Goal: Book appointment/travel/reservation

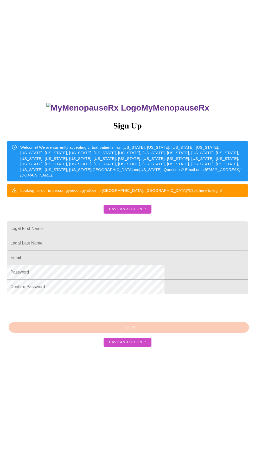
click at [155, 236] on input "Legal First Name" at bounding box center [127, 229] width 240 height 15
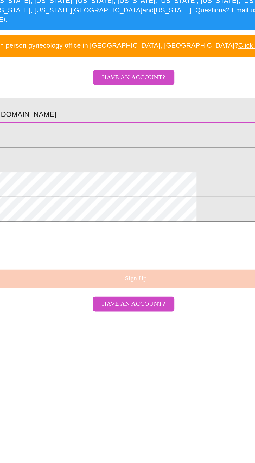
click at [155, 236] on input "[EMAIL_ADDRESS][DOMAIN_NAME]" at bounding box center [127, 229] width 240 height 15
type input "magnolia396522"
type input "[PERSON_NAME]"
click at [129, 251] on input "Legal First Name" at bounding box center [127, 243] width 240 height 15
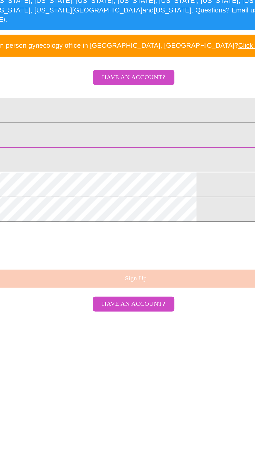
type input "[PERSON_NAME]"
click at [143, 265] on input "Legal First Name" at bounding box center [127, 258] width 240 height 15
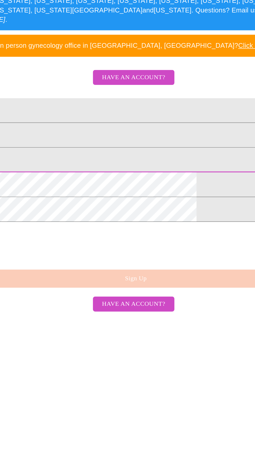
type input "[EMAIL_ADDRESS][DOMAIN_NAME]"
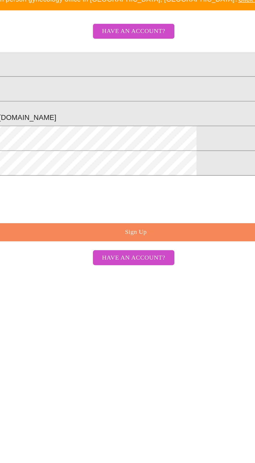
click at [135, 333] on button "Sign Up" at bounding box center [129, 327] width 240 height 11
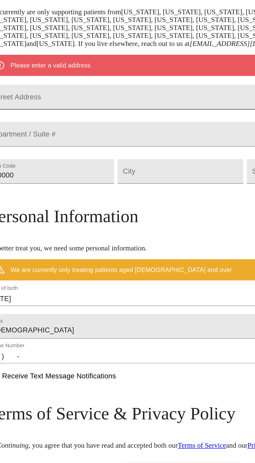
click at [119, 168] on input "Street Address" at bounding box center [128, 161] width 226 height 15
click at [115, 168] on input "Street Address" at bounding box center [128, 161] width 226 height 15
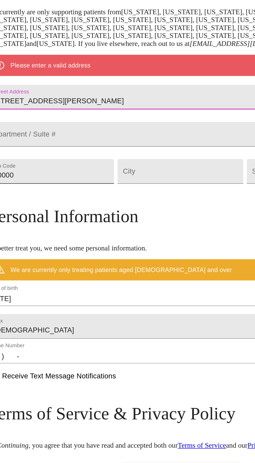
type input "[STREET_ADDRESS][PERSON_NAME]"
click at [78, 212] on input "10000" at bounding box center [52, 204] width 74 height 15
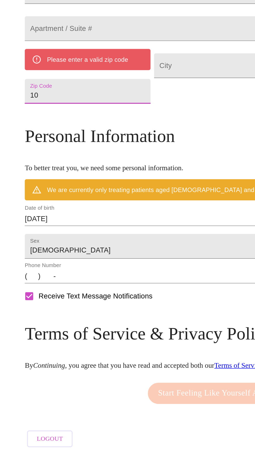
type input "1"
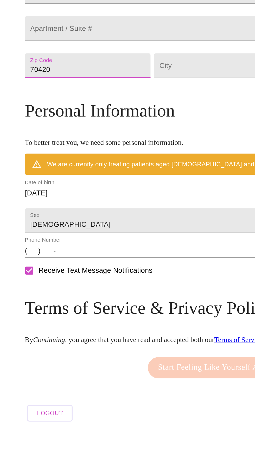
type input "70420"
click at [114, 250] on div "Mailing Address We currently are only supporting patients from [US_STATE], [US_…" at bounding box center [128, 251] width 226 height 331
click at [122, 212] on input "Street Address" at bounding box center [127, 204] width 74 height 15
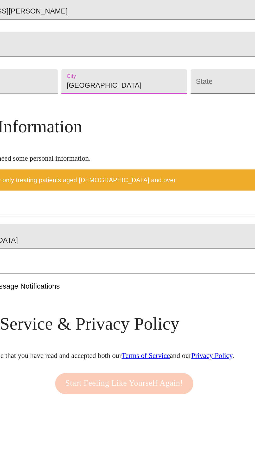
type input "[GEOGRAPHIC_DATA]"
click at [180, 233] on body "MyMenopauseRx Welcome to MyMenopauseRx Since it's your first time here, you'll …" at bounding box center [127, 209] width 250 height 414
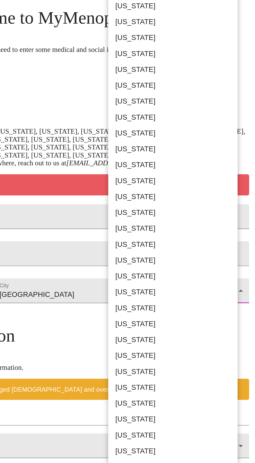
click at [187, 182] on li "[US_STATE]" at bounding box center [195, 186] width 76 height 9
type input "[US_STATE]"
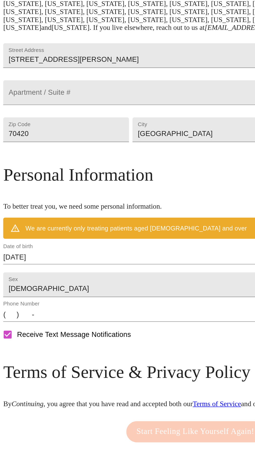
click at [114, 269] on input "[DATE]" at bounding box center [128, 264] width 226 height 8
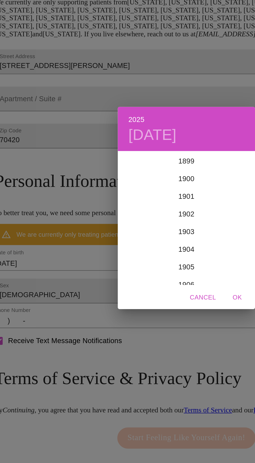
scroll to position [1278, 0]
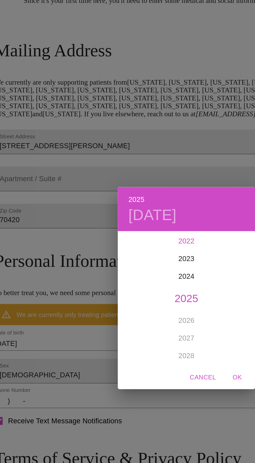
click at [130, 209] on div "2022" at bounding box center [127, 204] width 81 height 10
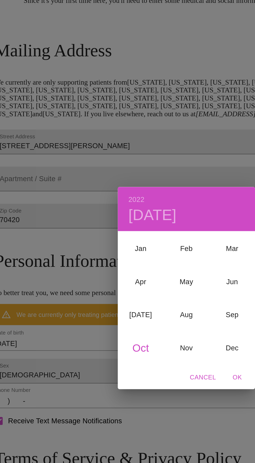
click at [97, 183] on h6 "2022" at bounding box center [97, 179] width 9 height 7
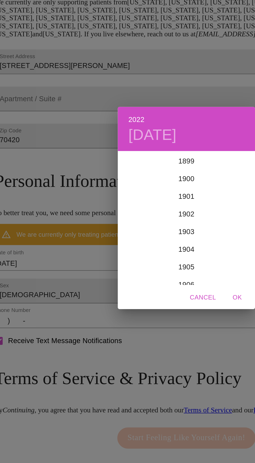
scroll to position [1247, 0]
click at [130, 209] on div "2019" at bounding box center [127, 204] width 81 height 10
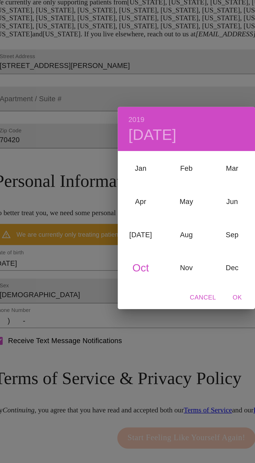
click at [97, 183] on h6 "2019" at bounding box center [97, 179] width 9 height 7
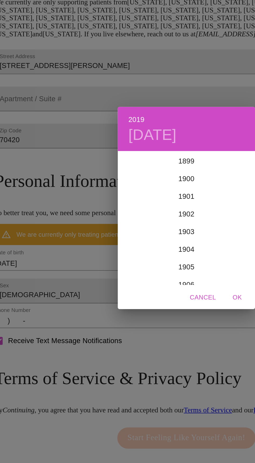
scroll to position [1216, 0]
click at [131, 209] on div "2016" at bounding box center [127, 204] width 81 height 10
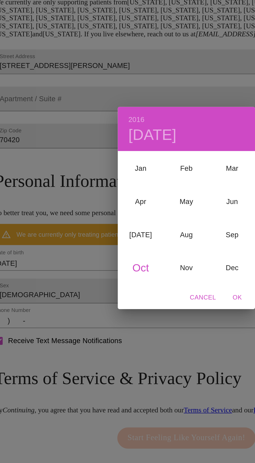
click at [95, 183] on h6 "2016" at bounding box center [97, 179] width 9 height 7
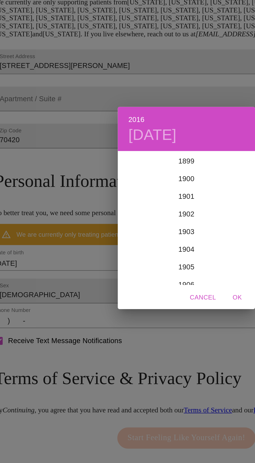
scroll to position [1185, 0]
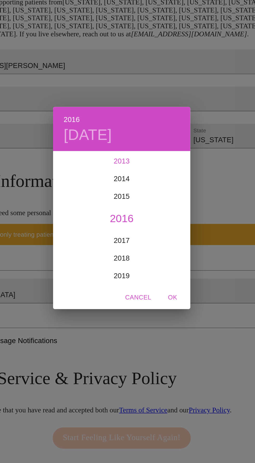
click at [125, 209] on div "2013" at bounding box center [127, 204] width 81 height 10
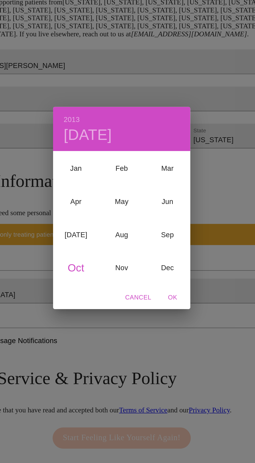
click at [95, 183] on h6 "2013" at bounding box center [97, 179] width 9 height 7
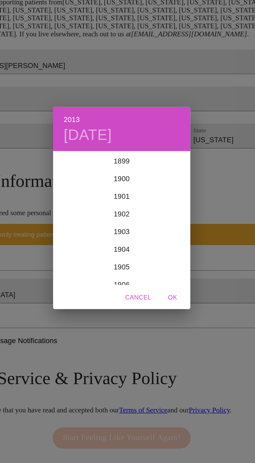
scroll to position [1154, 0]
click at [129, 209] on div "2010" at bounding box center [127, 204] width 81 height 10
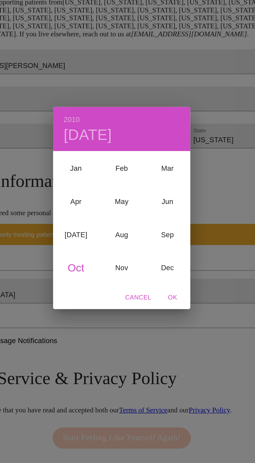
click at [97, 183] on h6 "2010" at bounding box center [97, 179] width 9 height 7
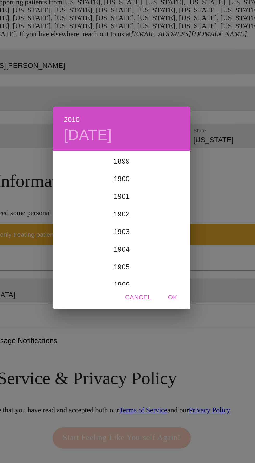
scroll to position [1122, 0]
click at [131, 209] on div "2007" at bounding box center [127, 204] width 81 height 10
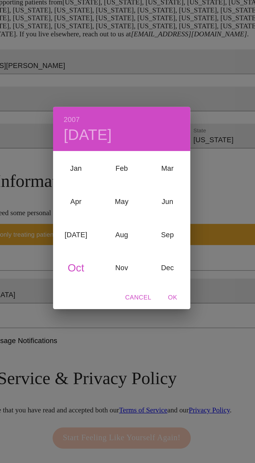
click at [98, 194] on h4 "[DATE]" at bounding box center [107, 188] width 28 height 11
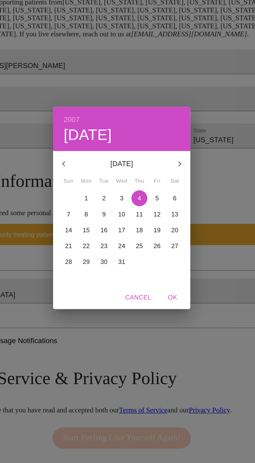
click at [98, 183] on h6 "2007" at bounding box center [97, 179] width 9 height 7
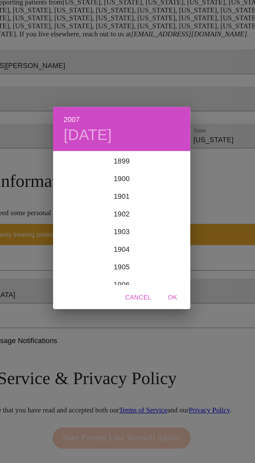
scroll to position [1091, 0]
click at [128, 209] on div "2004" at bounding box center [127, 204] width 81 height 10
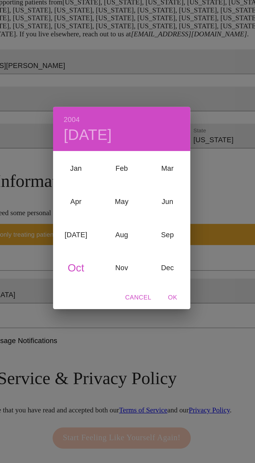
click at [99, 183] on h6 "2004" at bounding box center [97, 179] width 9 height 7
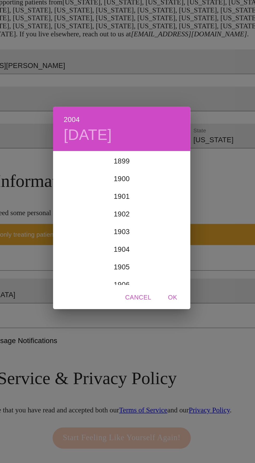
scroll to position [1060, 0]
click at [126, 209] on div "2001" at bounding box center [127, 204] width 81 height 10
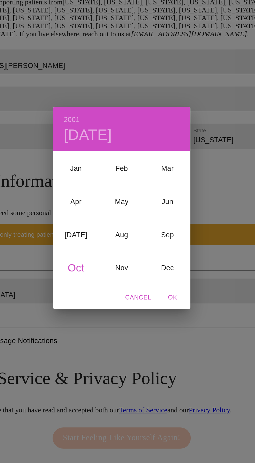
click at [97, 183] on h6 "2001" at bounding box center [97, 179] width 9 height 7
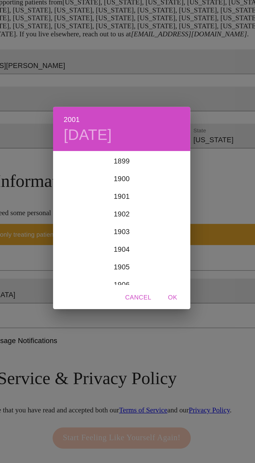
scroll to position [1029, 0]
click at [131, 209] on div "1998" at bounding box center [127, 204] width 81 height 10
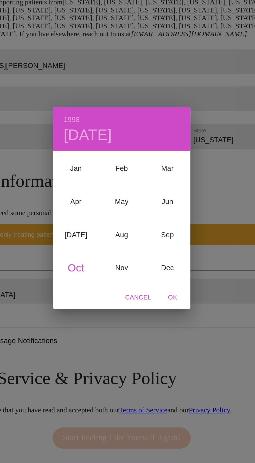
click at [102, 183] on h6 "1998" at bounding box center [97, 179] width 9 height 7
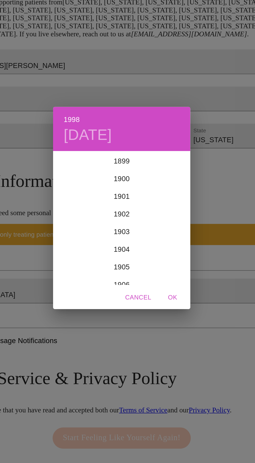
scroll to position [998, 0]
click at [129, 209] on div "1995" at bounding box center [127, 204] width 81 height 10
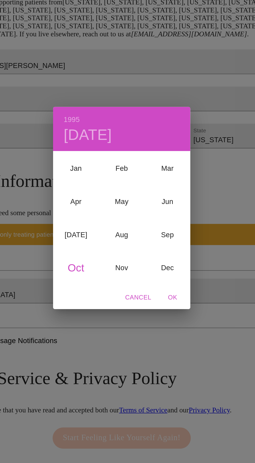
click at [98, 183] on h6 "1995" at bounding box center [97, 179] width 9 height 7
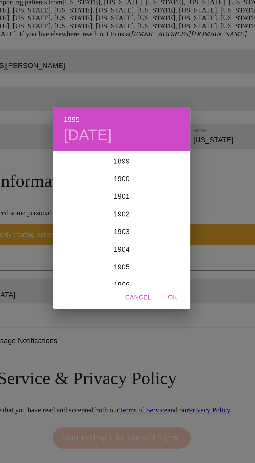
scroll to position [966, 0]
click at [128, 209] on div "1992" at bounding box center [127, 204] width 81 height 10
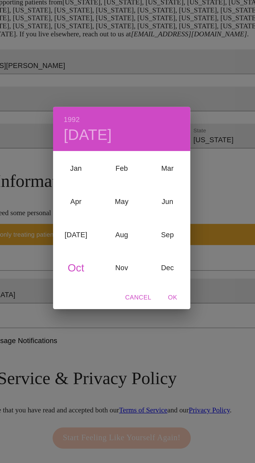
click at [97, 183] on h6 "1992" at bounding box center [97, 179] width 9 height 7
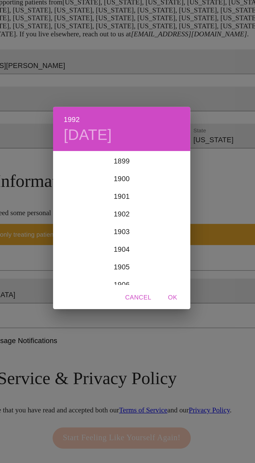
scroll to position [935, 0]
click at [131, 209] on div "1989" at bounding box center [127, 204] width 81 height 10
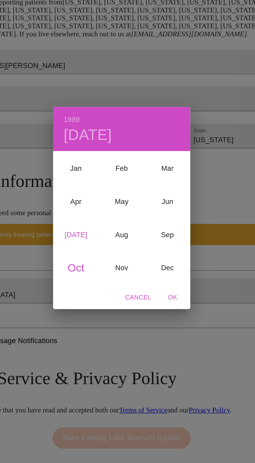
click at [102, 257] on div "[DATE]" at bounding box center [100, 247] width 27 height 19
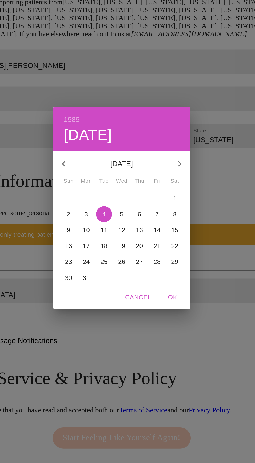
click at [91, 247] on span "9" at bounding box center [95, 244] width 9 height 5
click at [156, 288] on span "OK" at bounding box center [157, 284] width 12 height 6
type input "[DATE]"
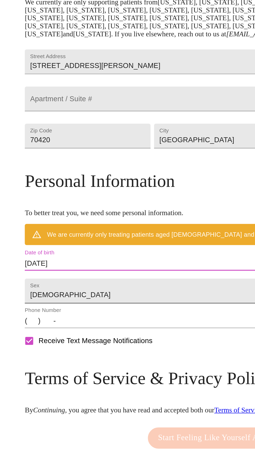
click at [86, 308] on body "MyMenopauseRx Welcome to MyMenopauseRx Since it's your first time here, you'll …" at bounding box center [127, 201] width 250 height 399
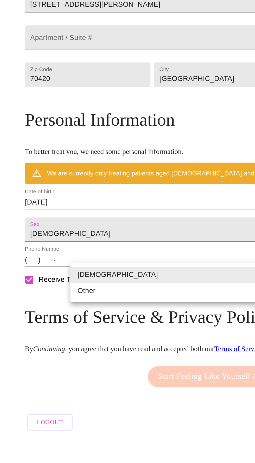
click at [90, 306] on li "[DEMOGRAPHIC_DATA]" at bounding box center [127, 306] width 172 height 9
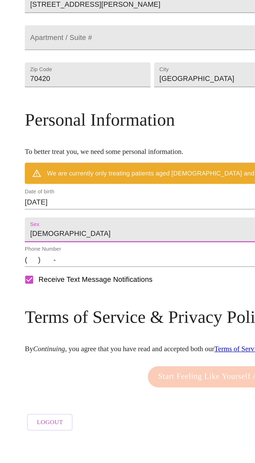
click at [84, 302] on input "(   )    -" at bounding box center [128, 298] width 226 height 8
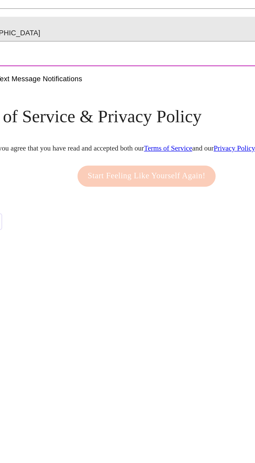
type input "[PHONE_NUMBER]"
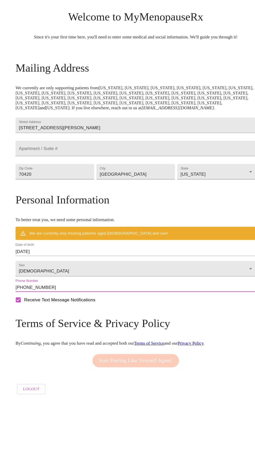
scroll to position [37, 0]
click at [167, 260] on input "[DATE]" at bounding box center [128, 264] width 226 height 8
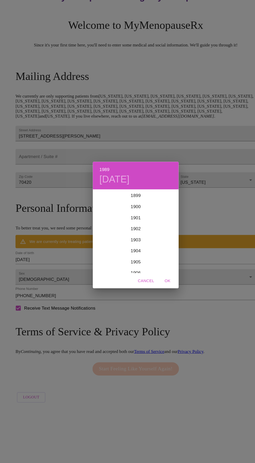
scroll to position [904, 0]
click at [131, 211] on div "1987" at bounding box center [127, 214] width 81 height 10
click at [102, 242] on div "[DATE]" at bounding box center [100, 247] width 27 height 19
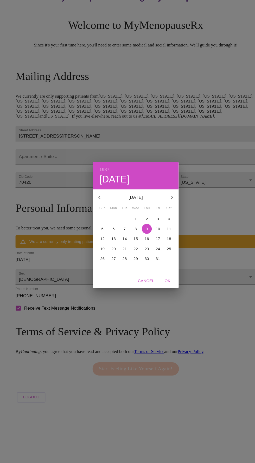
click at [138, 235] on p "9" at bounding box center [138, 235] width 2 height 5
click at [98, 178] on h6 "1987" at bounding box center [97, 179] width 9 height 7
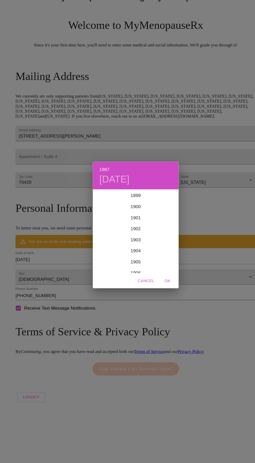
scroll to position [883, 0]
click at [130, 227] on div "1986" at bounding box center [127, 225] width 81 height 10
click at [100, 248] on div "[DATE]" at bounding box center [100, 247] width 27 height 19
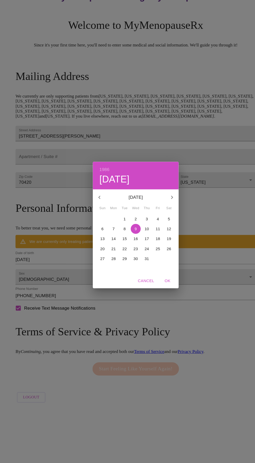
click at [127, 235] on p "9" at bounding box center [127, 235] width 2 height 5
click at [157, 284] on span "OK" at bounding box center [157, 284] width 12 height 6
type input "[DATE]"
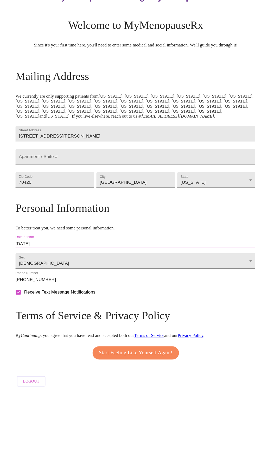
click at [148, 348] on span "Start Feeling Like Yourself Again!" at bounding box center [127, 352] width 69 height 8
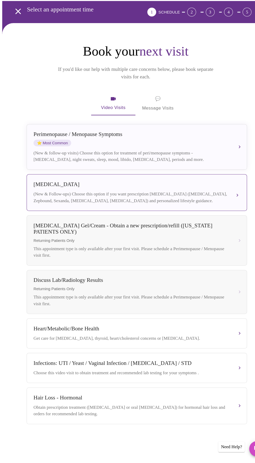
click at [157, 200] on div "[MEDICAL_DATA] (New & Follow-ups) Choose this option if you want prescription […" at bounding box center [128, 209] width 194 height 22
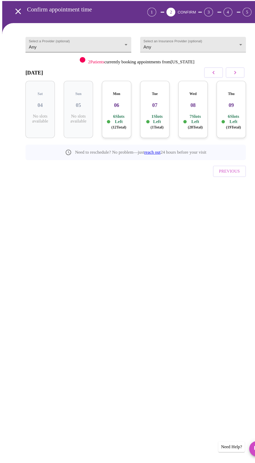
click at [95, 72] on body "MyMenopauseRx Appointments Messaging Labs Uploads Medications Community Refer a…" at bounding box center [127, 111] width 250 height 218
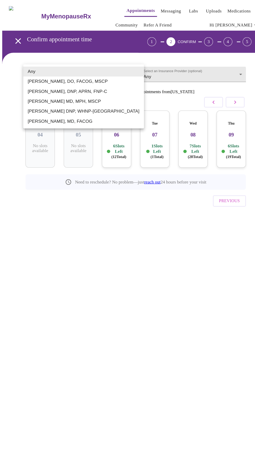
click at [102, 77] on li "[PERSON_NAME], DO, FACOG, MSCP" at bounding box center [78, 76] width 113 height 9
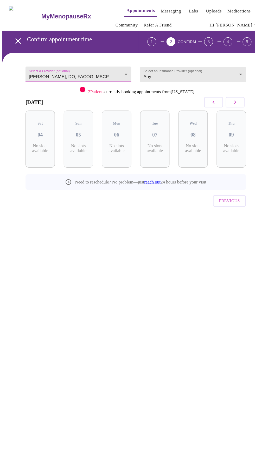
click at [99, 66] on body "MyMenopauseRx Appointments Messaging Labs Uploads Medications Community Refer a…" at bounding box center [127, 111] width 250 height 218
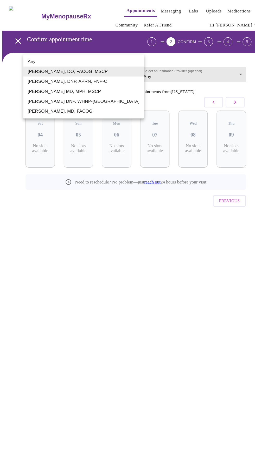
click at [99, 78] on li "[PERSON_NAME], DNP, APRN, FNP-C" at bounding box center [78, 76] width 113 height 9
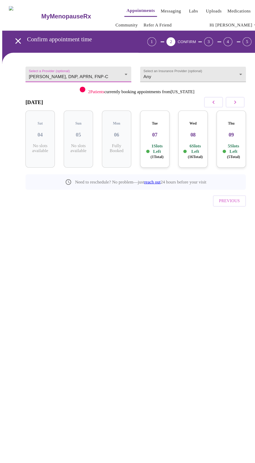
click at [102, 71] on body "MyMenopauseRx Appointments Messaging Labs Uploads Medications Community Refer a…" at bounding box center [127, 111] width 250 height 218
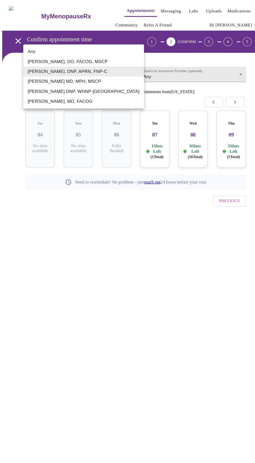
click at [101, 78] on li "[PERSON_NAME] MD, MPH, MSCP" at bounding box center [78, 76] width 113 height 9
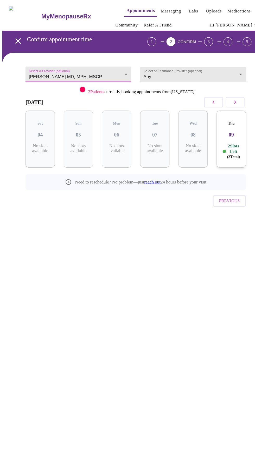
click at [105, 69] on body "MyMenopauseRx Appointments Messaging Labs Uploads Medications Community Refer a…" at bounding box center [127, 111] width 250 height 218
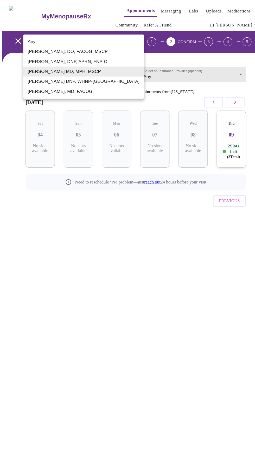
click at [97, 79] on li "[PERSON_NAME] DNP, WHNP-[GEOGRAPHIC_DATA]" at bounding box center [78, 76] width 113 height 9
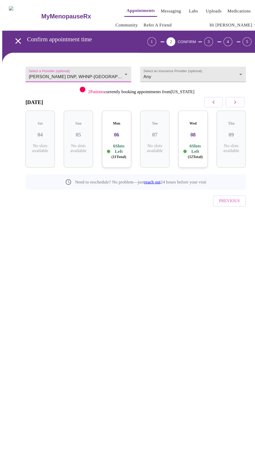
click at [109, 72] on body "MyMenopauseRx Appointments Messaging Labs Uploads Medications Community Refer a…" at bounding box center [127, 111] width 250 height 218
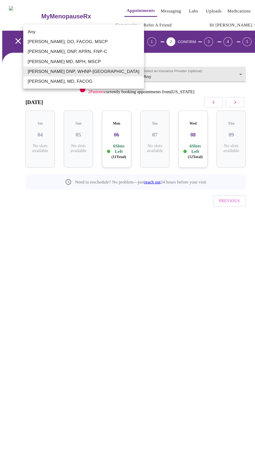
click at [94, 80] on li "[PERSON_NAME], MD, FACOG" at bounding box center [78, 76] width 113 height 9
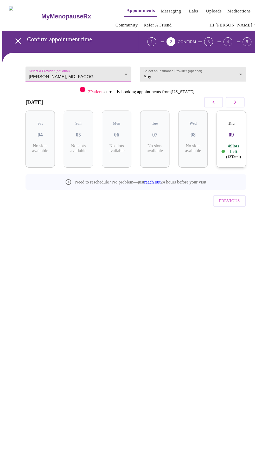
click at [106, 66] on body "MyMenopauseRx Appointments Messaging Labs Uploads Medications Community Refer a…" at bounding box center [127, 111] width 250 height 218
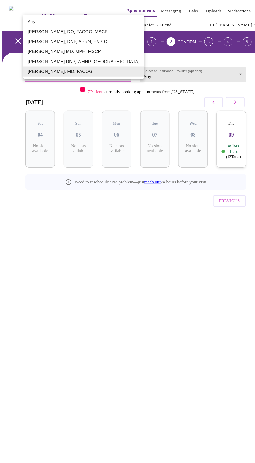
click at [98, 60] on li "[PERSON_NAME] DNP, WHNP-[GEOGRAPHIC_DATA]" at bounding box center [78, 57] width 113 height 9
type input "[PERSON_NAME] DNP, WHNP-[GEOGRAPHIC_DATA]"
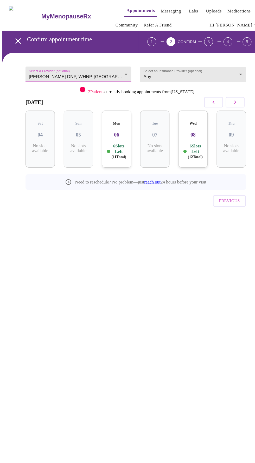
click at [113, 135] on p "6 Slots Left ( 11 Total)" at bounding box center [111, 142] width 14 height 15
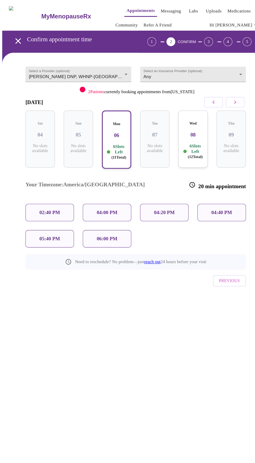
click at [53, 197] on p "02:40 PM" at bounding box center [46, 199] width 19 height 5
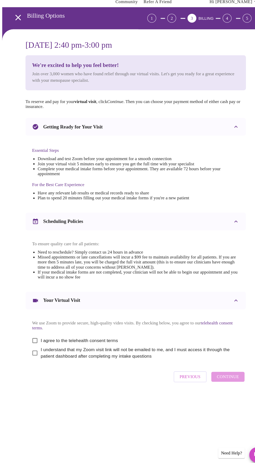
click at [33, 348] on input "I agree to the telehealth consent terms" at bounding box center [32, 342] width 11 height 11
checkbox input "true"
click at [33, 360] on input "I understand that my Zoom visit link will not be emailed to me, and I must acce…" at bounding box center [32, 354] width 11 height 11
checkbox input "true"
click at [222, 380] on span "Continue" at bounding box center [213, 376] width 21 height 7
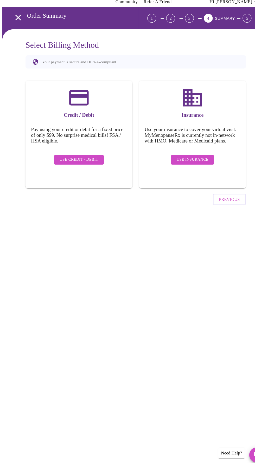
click at [194, 163] on div "Insurance Use your insurance to cover your virtual visit. MyMenopauseRx is curr…" at bounding box center [180, 148] width 100 height 101
click at [185, 176] on span "Use Insurance" at bounding box center [180, 172] width 30 height 6
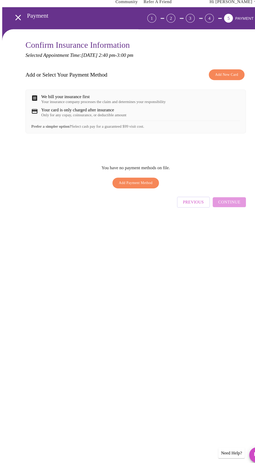
click at [221, 90] on span "Add New Card" at bounding box center [213, 92] width 22 height 6
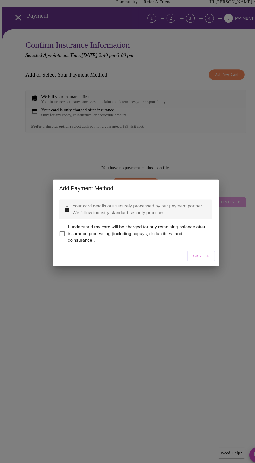
click at [84, 251] on span "I understand my card will be charged for any remaining balance after insurance …" at bounding box center [129, 242] width 131 height 19
click at [64, 247] on input "I understand my card will be charged for any remaining balance after insurance …" at bounding box center [58, 241] width 11 height 11
checkbox input "true"
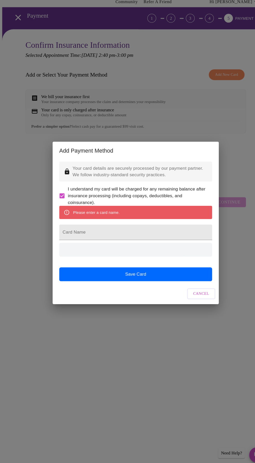
click at [193, 302] on span "Cancel" at bounding box center [188, 298] width 15 height 6
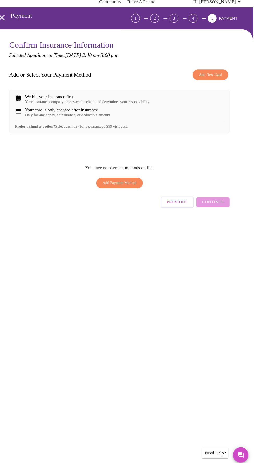
click at [128, 196] on span "Add Payment Method" at bounding box center [127, 194] width 32 height 6
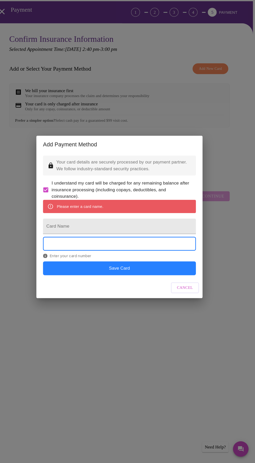
click at [161, 280] on button "Save Card" at bounding box center [127, 280] width 143 height 13
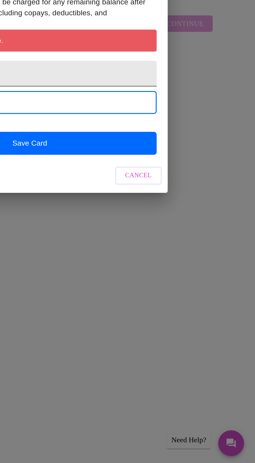
click at [178, 243] on input "Card Name" at bounding box center [127, 240] width 143 height 15
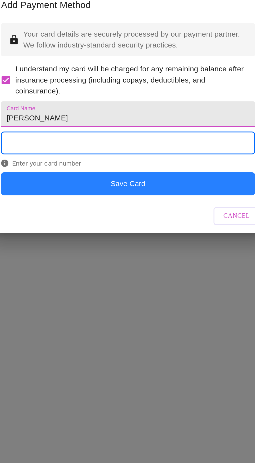
type input "[PERSON_NAME]"
click at [147, 278] on button "Save Card" at bounding box center [127, 272] width 143 height 13
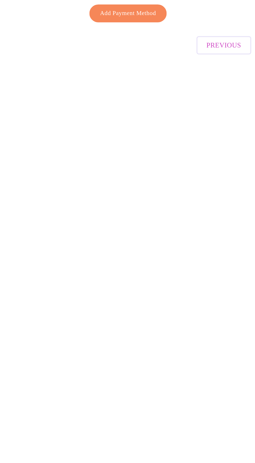
checkbox input "false"
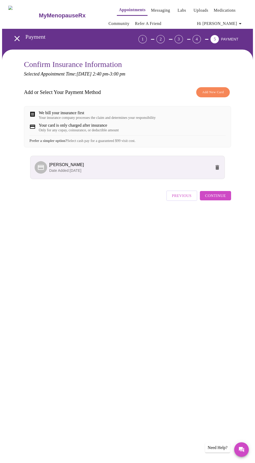
click at [225, 199] on span "Continue" at bounding box center [215, 196] width 21 height 7
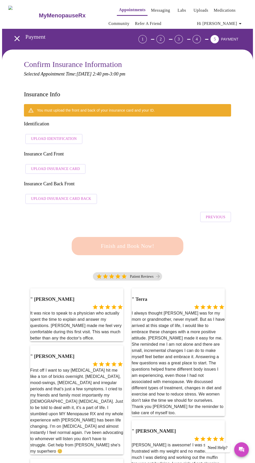
click at [58, 136] on span "Upload Identification" at bounding box center [54, 139] width 46 height 6
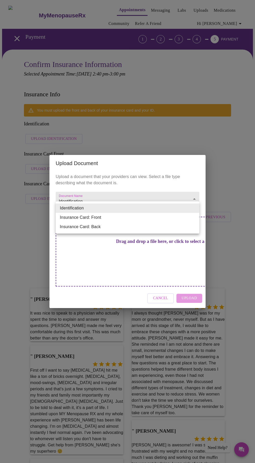
click at [154, 218] on li "Insurance Card: Front" at bounding box center [127, 217] width 143 height 9
type input "Insurance Card: Front"
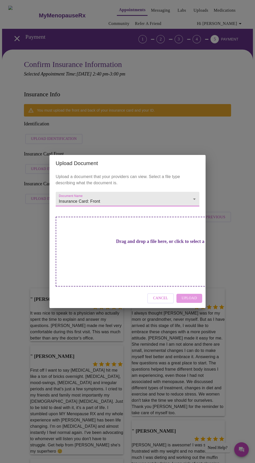
click at [157, 257] on div "Drag and drop a file here, or click to select a file" at bounding box center [164, 252] width 216 height 70
click at [122, 270] on div "Drag and drop a file here, or click to select a file" at bounding box center [164, 252] width 216 height 70
click at [165, 295] on span "Cancel" at bounding box center [160, 298] width 15 height 6
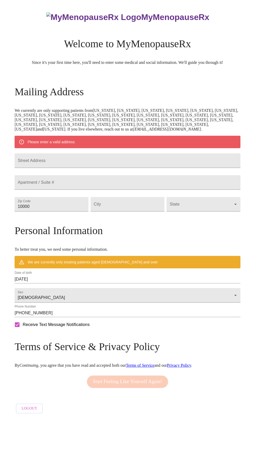
scroll to position [37, 0]
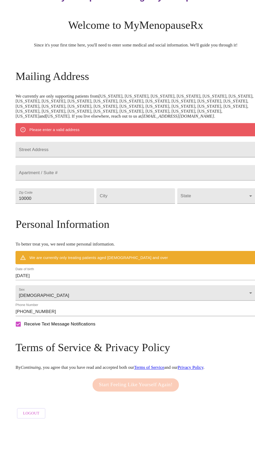
type input "(   )    -"
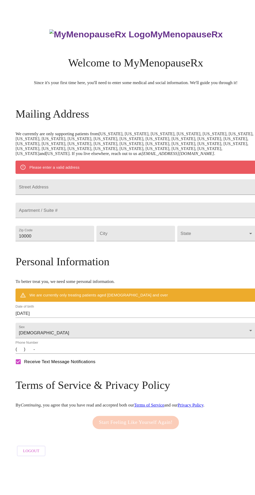
scroll to position [37, 0]
